Goal: Navigation & Orientation: Find specific page/section

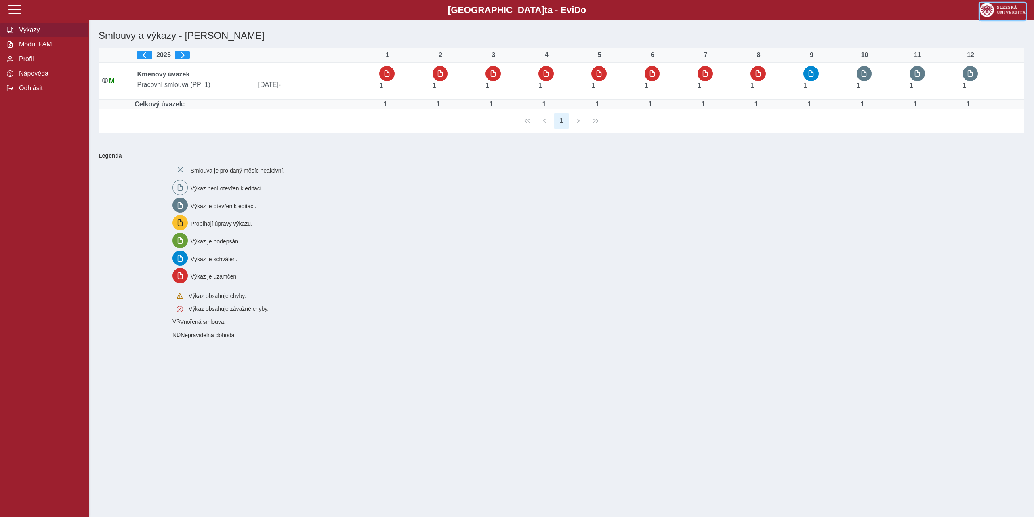
click at [998, 10] on img at bounding box center [1003, 10] width 46 height 14
click at [23, 61] on span "Profil" at bounding box center [49, 58] width 65 height 7
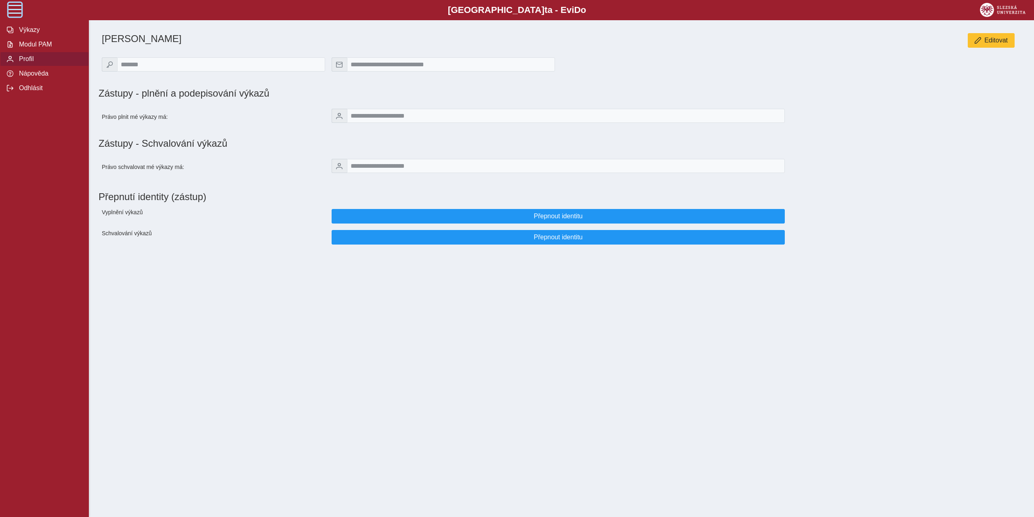
click at [18, 5] on span at bounding box center [14, 9] width 13 height 13
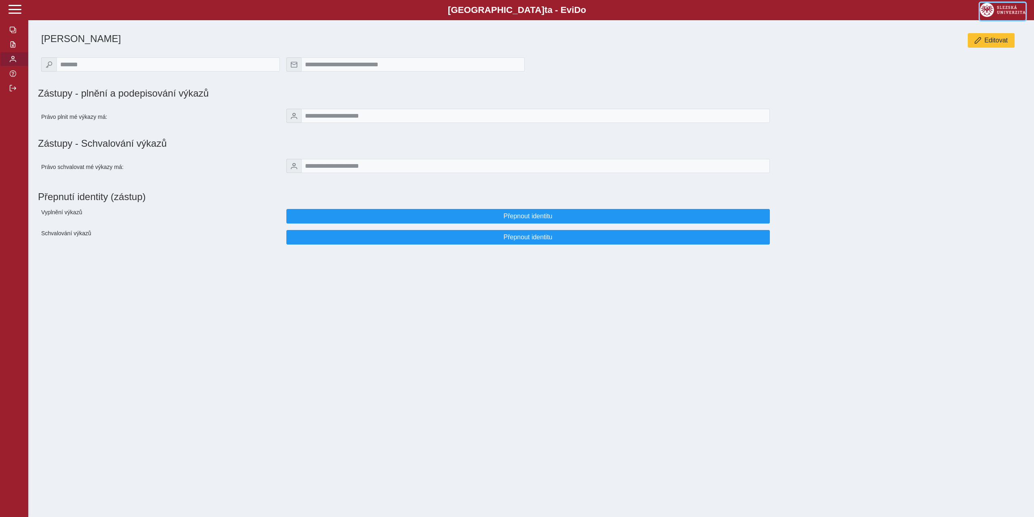
click at [985, 9] on img at bounding box center [1003, 10] width 46 height 14
click at [989, 44] on span "Editovat" at bounding box center [996, 40] width 23 height 7
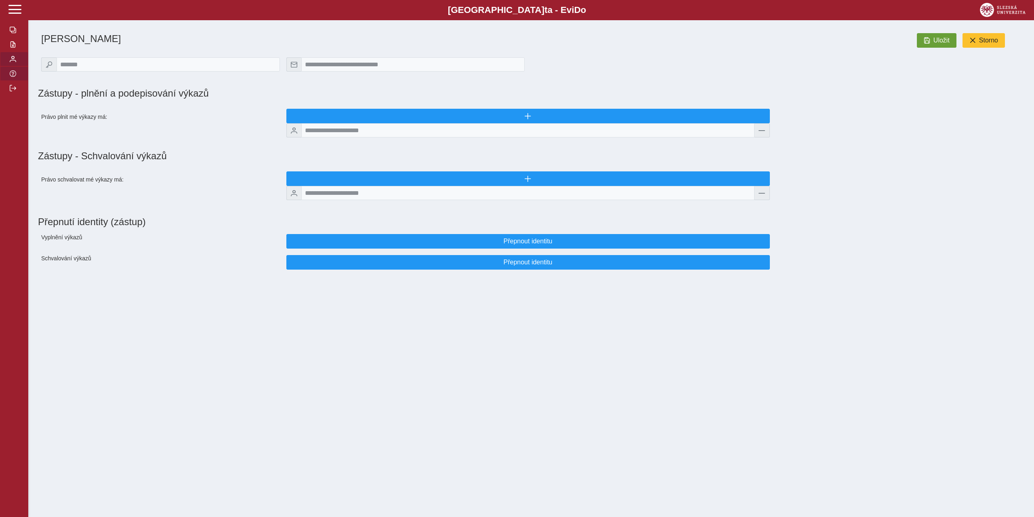
click at [13, 75] on span "button" at bounding box center [13, 73] width 6 height 6
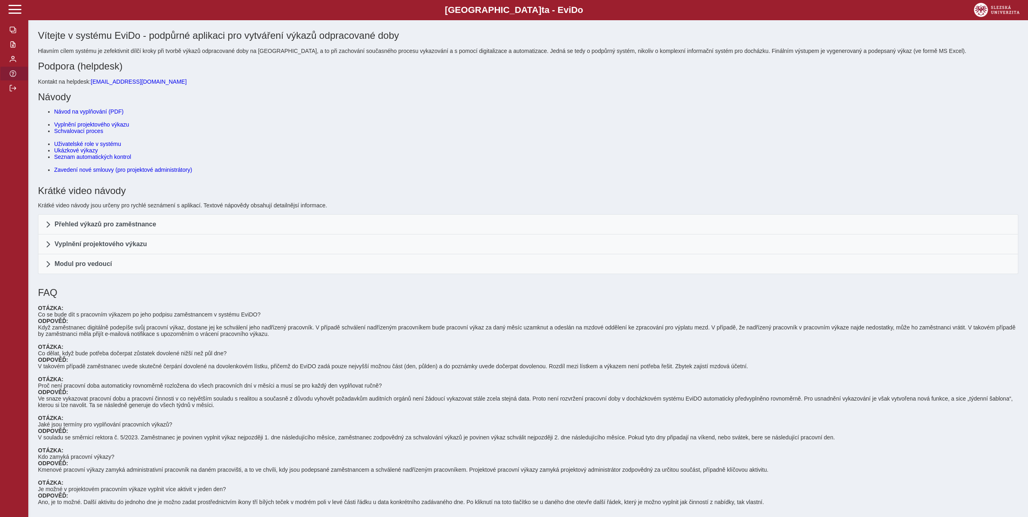
click at [91, 109] on link "Návod na vyplňování (PDF)" at bounding box center [88, 111] width 69 height 6
click at [13, 8] on span at bounding box center [14, 9] width 13 height 13
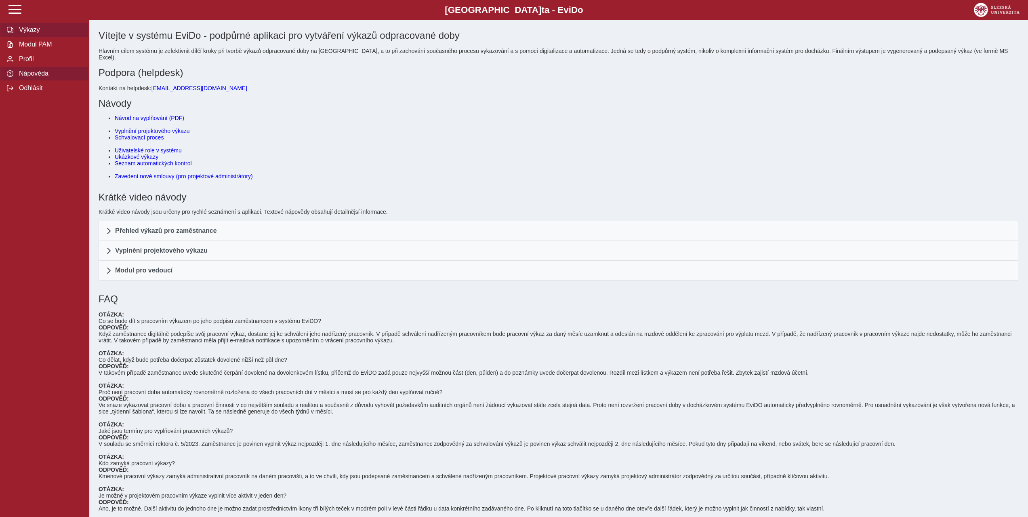
click at [27, 33] on span "Výkazy" at bounding box center [49, 29] width 65 height 7
